Goal: Check status: Check status

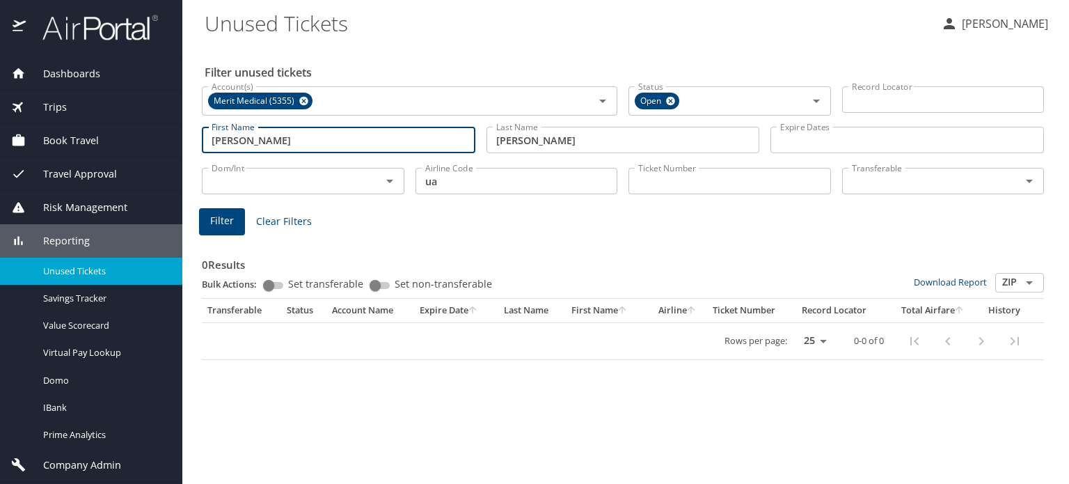
drag, startPoint x: 304, startPoint y: 136, endPoint x: 63, endPoint y: 122, distance: 241.2
click at [63, 122] on div "Dashboards AirPortal 360™ Manager AirPortal 360™ Agent My Travel Dashboard Trip…" at bounding box center [534, 242] width 1069 height 484
click at [299, 100] on icon at bounding box center [303, 101] width 9 height 9
click at [697, 172] on input "Ticket Number" at bounding box center [729, 181] width 203 height 26
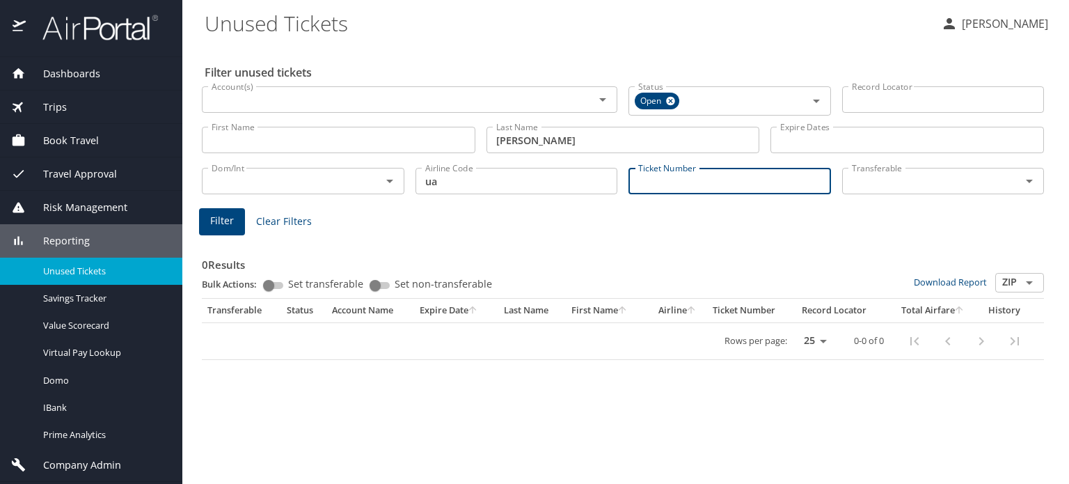
paste input "0018999930461"
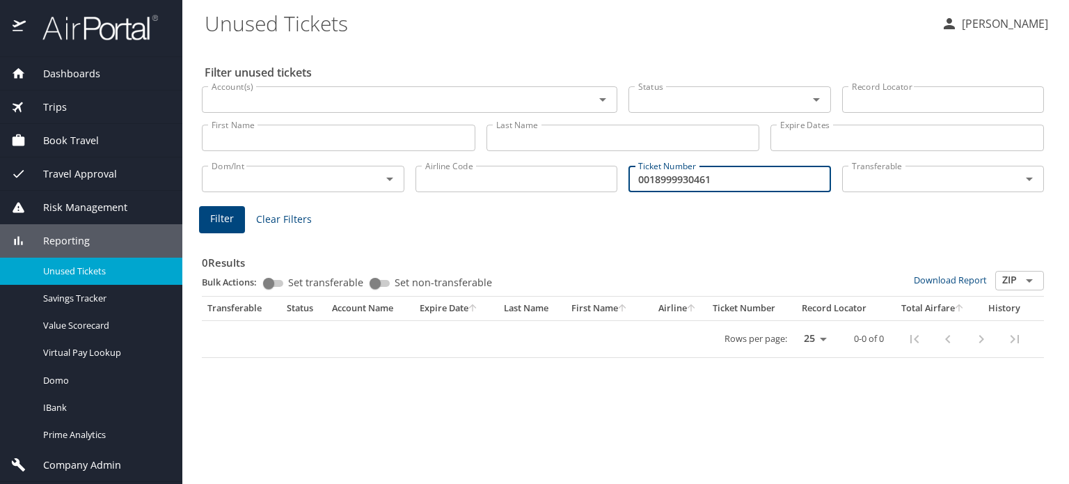
type input "0018999930461"
click at [223, 205] on div "Filter unused tickets Account(s) Account(s) Status Status Record Locator Record…" at bounding box center [626, 264] width 842 height 439
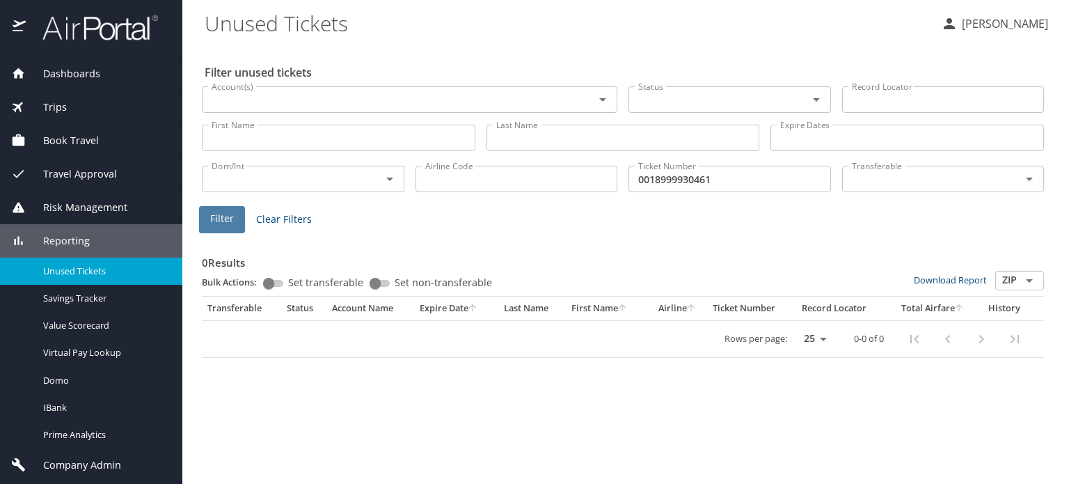
click at [225, 216] on span "Filter" at bounding box center [222, 218] width 24 height 17
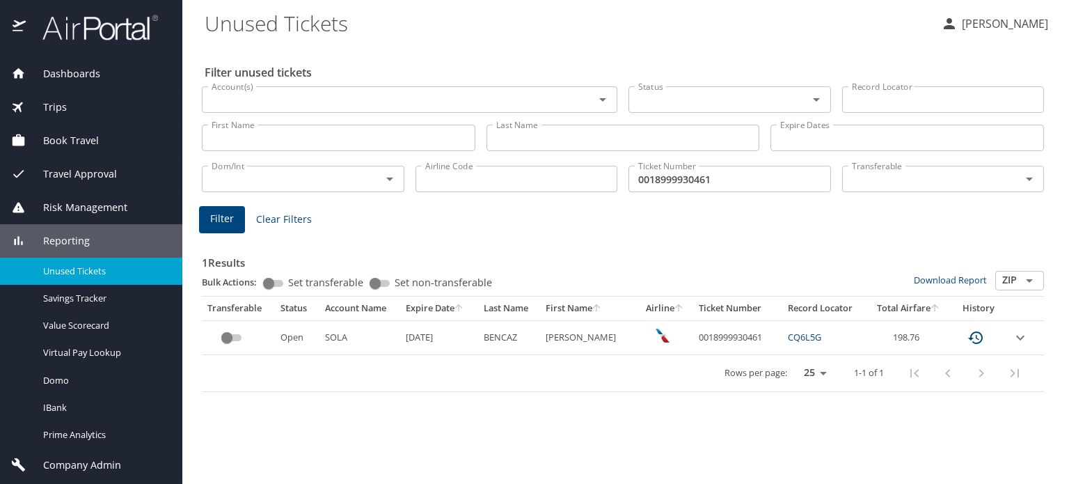
click at [1022, 340] on icon "expand row" at bounding box center [1020, 337] width 17 height 17
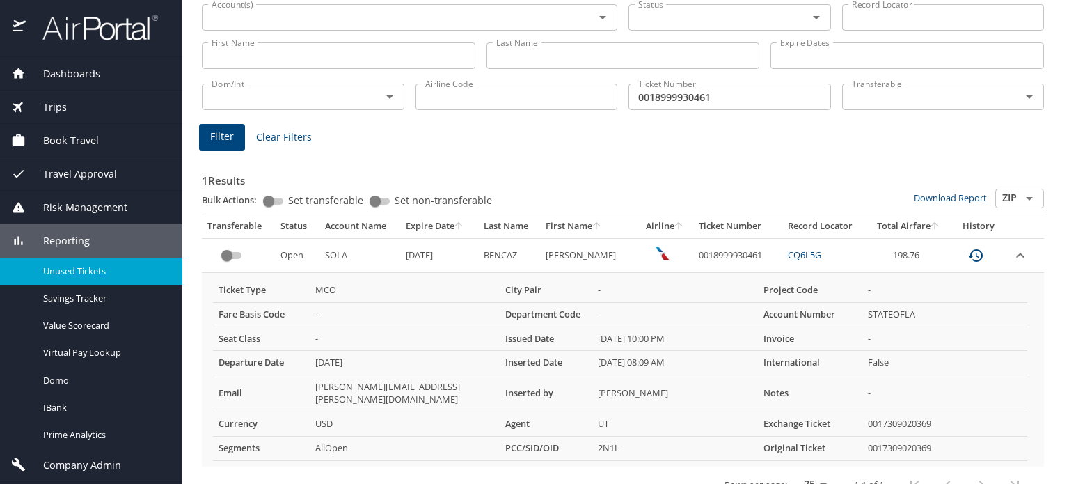
scroll to position [93, 0]
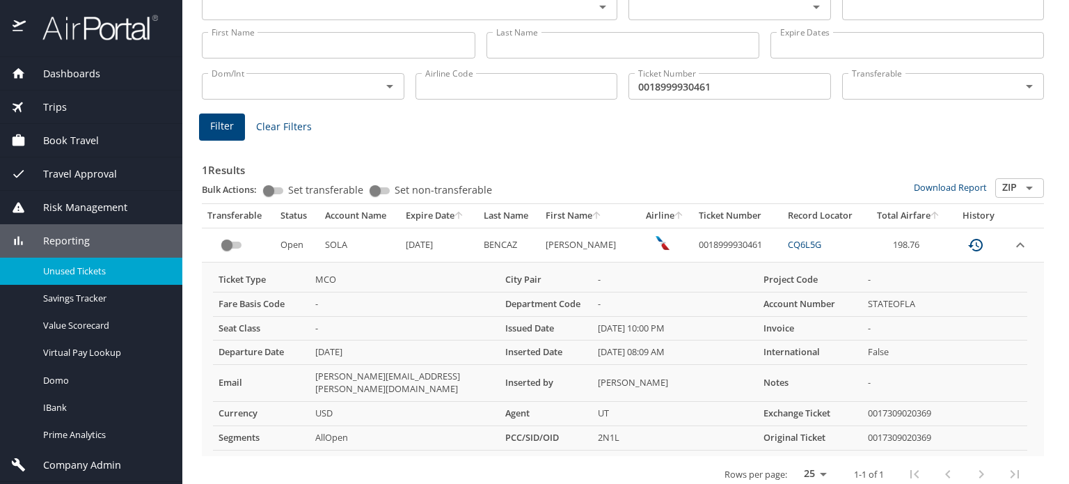
click at [745, 239] on td "0018999930461" at bounding box center [738, 245] width 90 height 34
copy td "0018999930461"
click at [721, 244] on td "0018999930461" at bounding box center [738, 245] width 90 height 34
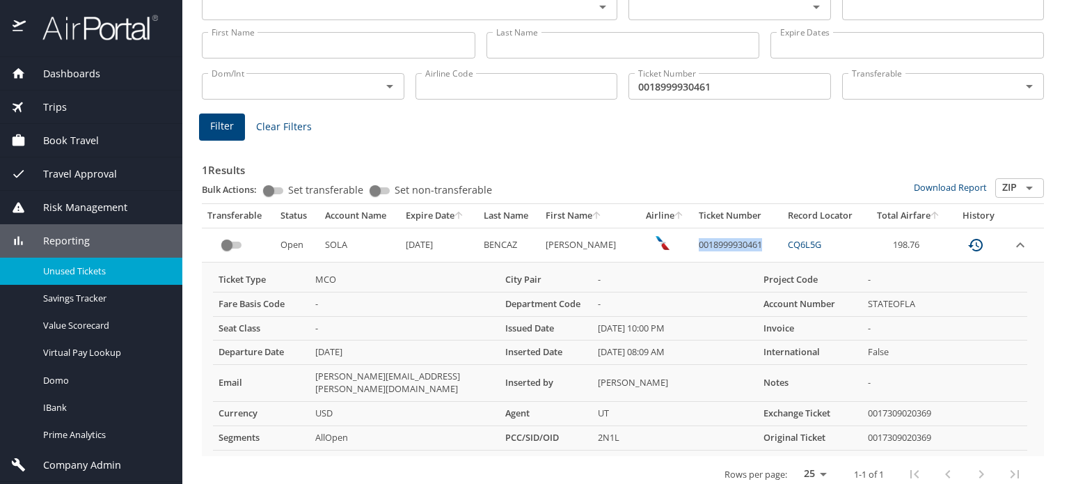
click at [721, 244] on td "0018999930461" at bounding box center [738, 245] width 90 height 34
copy td "0018999930461"
